Goal: Task Accomplishment & Management: Complete application form

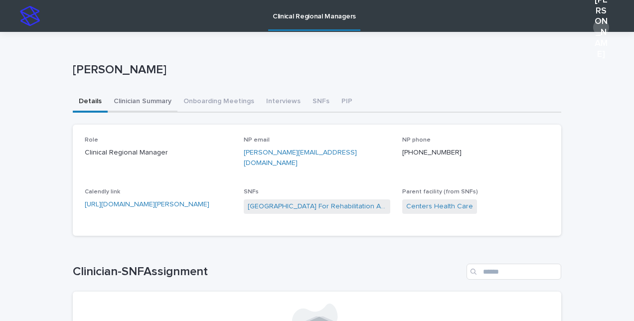
click at [151, 98] on button "Clinician Summary" at bounding box center [143, 102] width 70 height 21
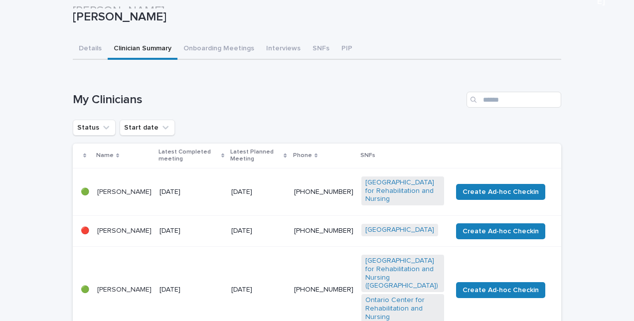
scroll to position [52, 0]
click at [123, 201] on td "[PERSON_NAME]" at bounding box center [124, 192] width 62 height 47
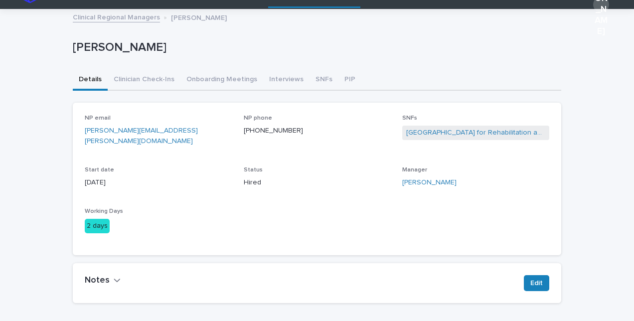
scroll to position [23, 0]
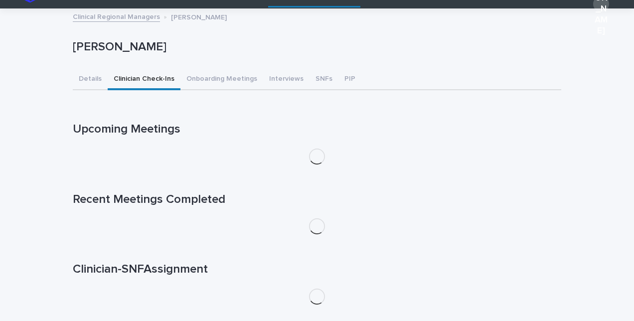
drag, startPoint x: 143, startPoint y: 82, endPoint x: 22, endPoint y: 135, distance: 131.9
click at [22, 135] on div "Loading... Saving… Loading... Saving… [PERSON_NAME] [PERSON_NAME] Sorry, there …" at bounding box center [317, 185] width 634 height 353
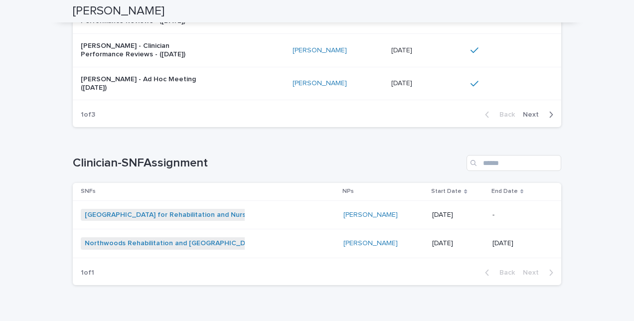
scroll to position [607, 0]
click at [225, 212] on link "[GEOGRAPHIC_DATA] for Rehabilitation and Nursing" at bounding box center [170, 214] width 171 height 8
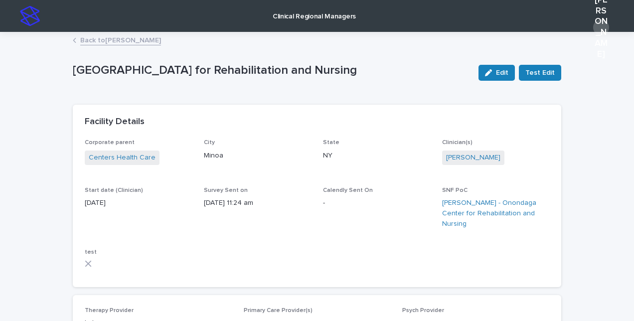
click at [91, 41] on link "Back to [PERSON_NAME]" at bounding box center [120, 39] width 81 height 11
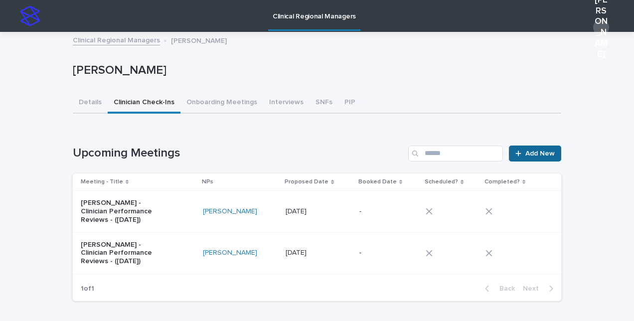
click at [528, 159] on link "Add New" at bounding box center [535, 154] width 52 height 16
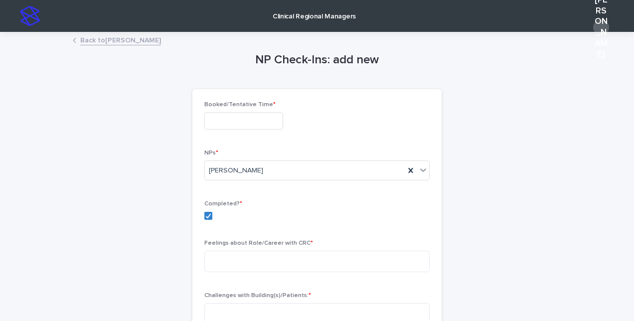
click at [102, 37] on link "Back to [PERSON_NAME]" at bounding box center [120, 39] width 81 height 11
